Goal: Entertainment & Leisure: Consume media (video, audio)

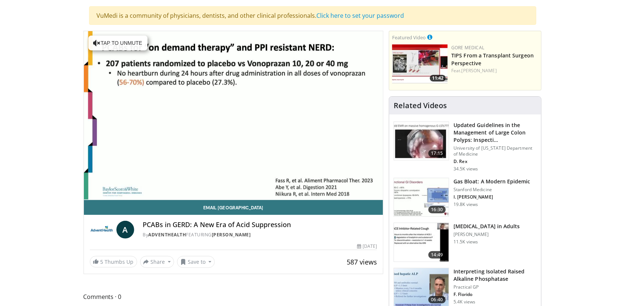
scroll to position [53, 0]
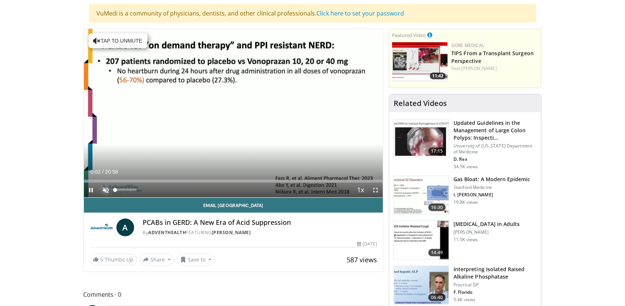
click at [107, 190] on span "Video Player" at bounding box center [106, 189] width 15 height 15
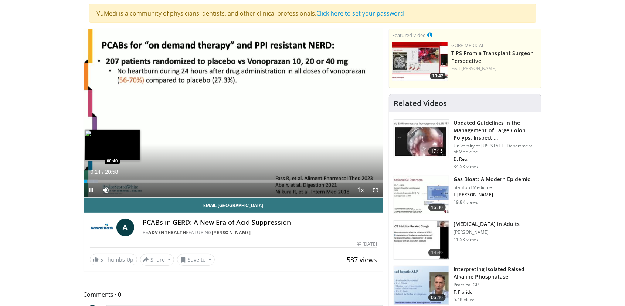
click at [93, 182] on video-js "**********" at bounding box center [234, 113] width 300 height 169
click at [95, 187] on span "Video Player" at bounding box center [91, 189] width 15 height 15
click at [96, 182] on div "Progress Bar" at bounding box center [96, 180] width 1 height 3
click at [90, 192] on span "Video Player" at bounding box center [91, 189] width 15 height 15
click at [101, 182] on div "Progress Bar" at bounding box center [101, 180] width 1 height 3
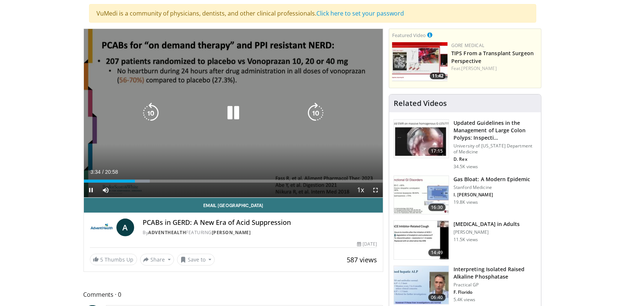
click at [231, 114] on icon "Video Player" at bounding box center [233, 112] width 21 height 21
